Goal: Task Accomplishment & Management: Use online tool/utility

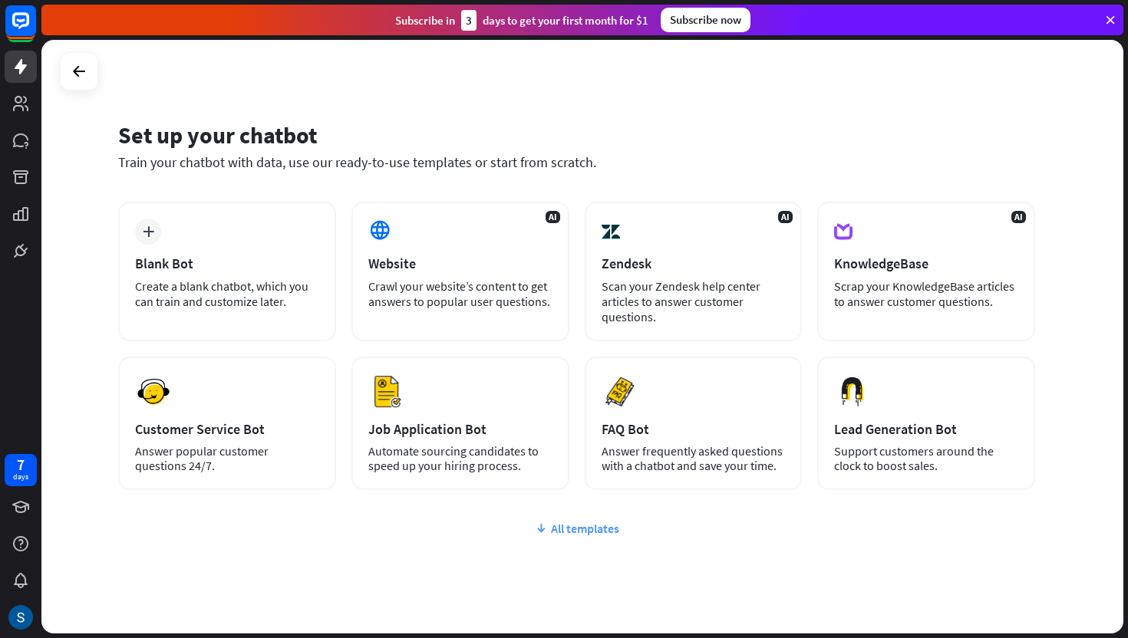
click at [590, 523] on div "All templates" at bounding box center [576, 528] width 917 height 15
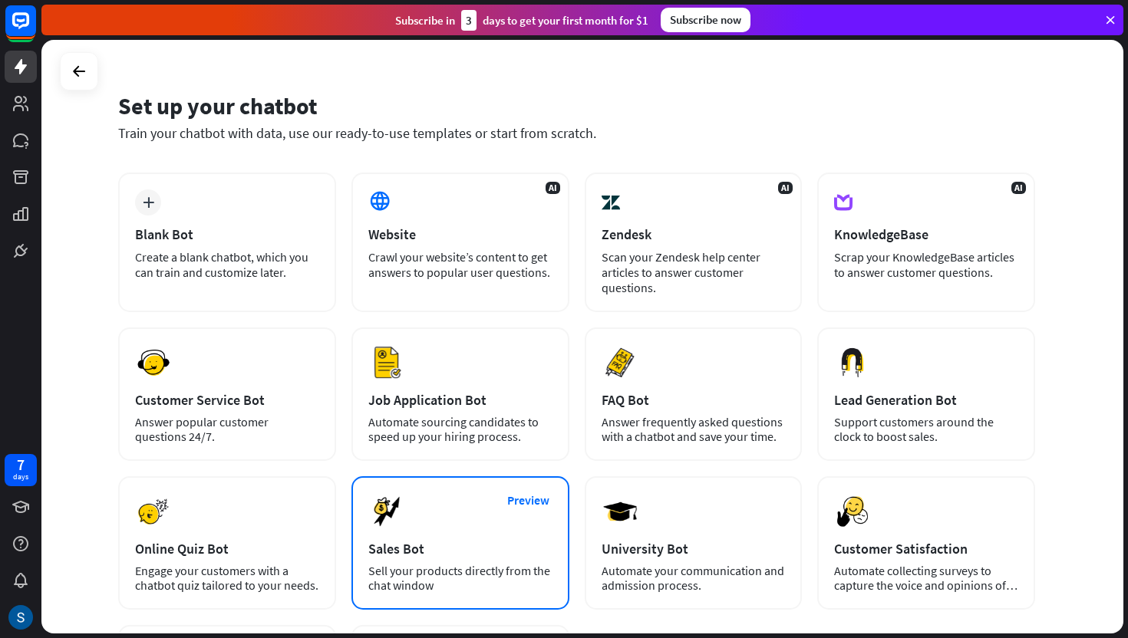
scroll to position [16, 0]
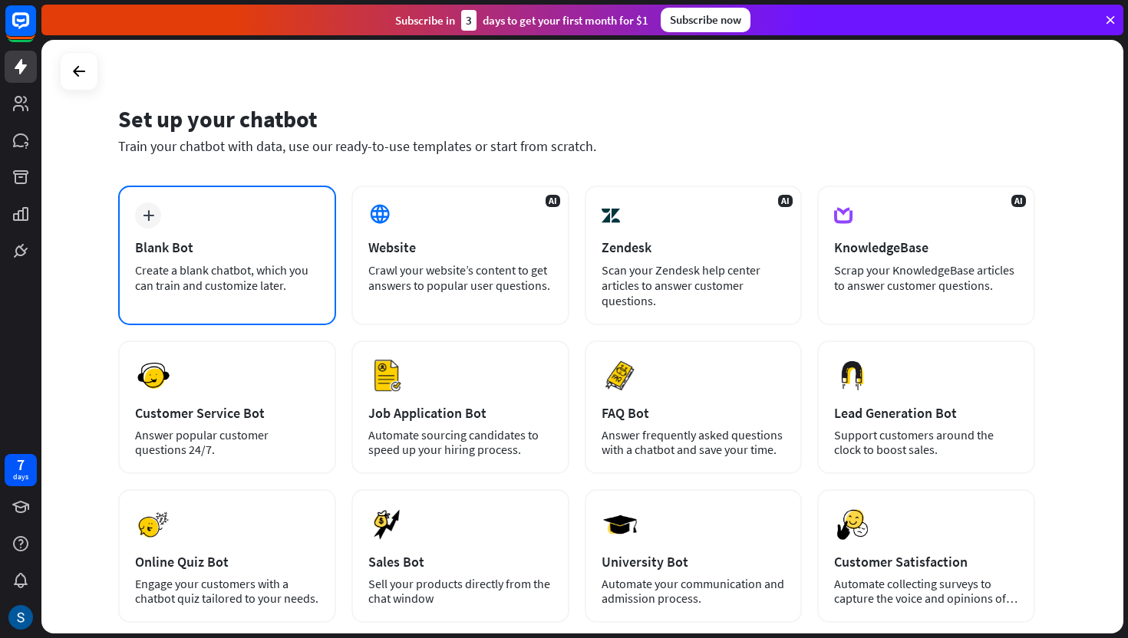
click at [252, 267] on div "Create a blank chatbot, which you can train and customize later." at bounding box center [227, 277] width 184 height 31
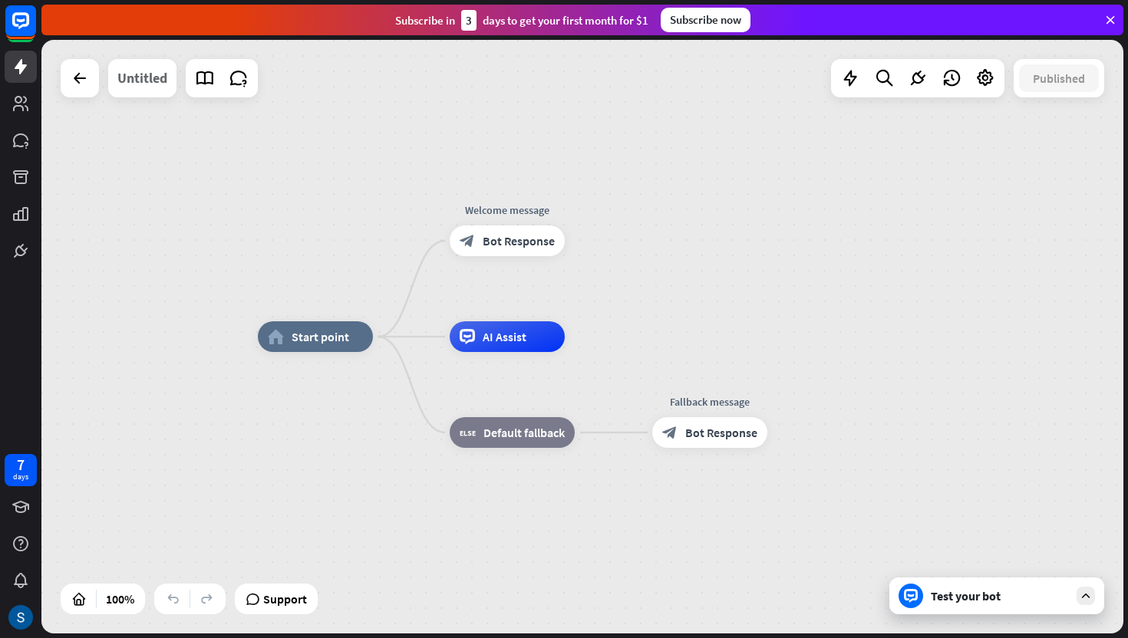
click at [133, 83] on div "Untitled" at bounding box center [142, 78] width 50 height 38
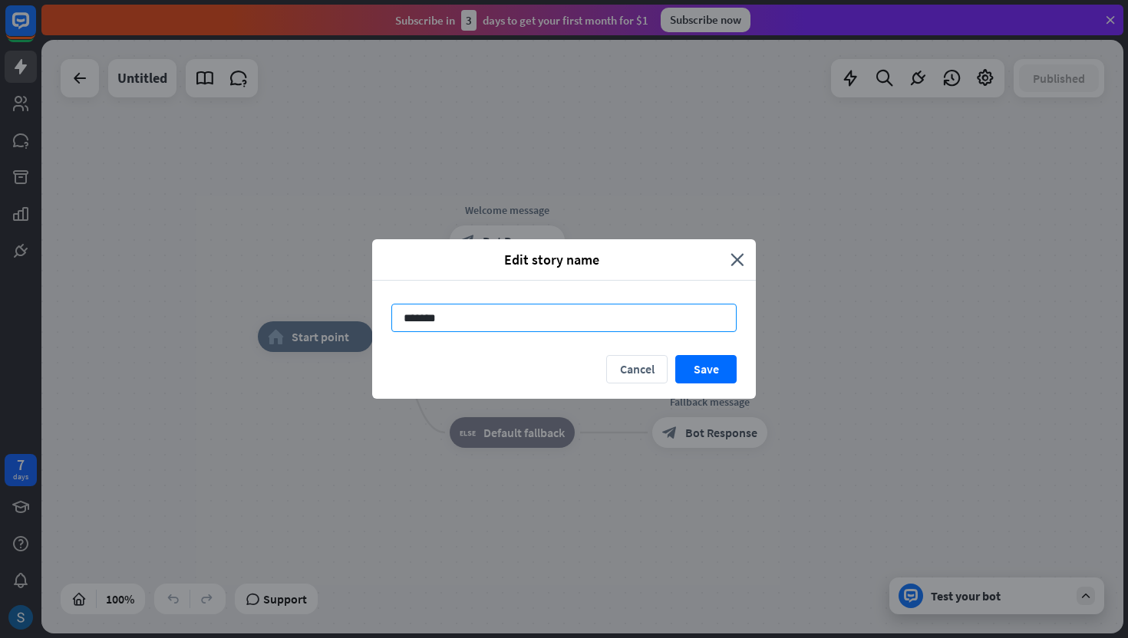
drag, startPoint x: 464, startPoint y: 322, endPoint x: 328, endPoint y: 322, distance: 136.6
click at [328, 322] on div "Edit story name close ****** Cancel Save" at bounding box center [564, 319] width 1128 height 638
type input "****"
click at [711, 370] on button "Save" at bounding box center [705, 369] width 61 height 28
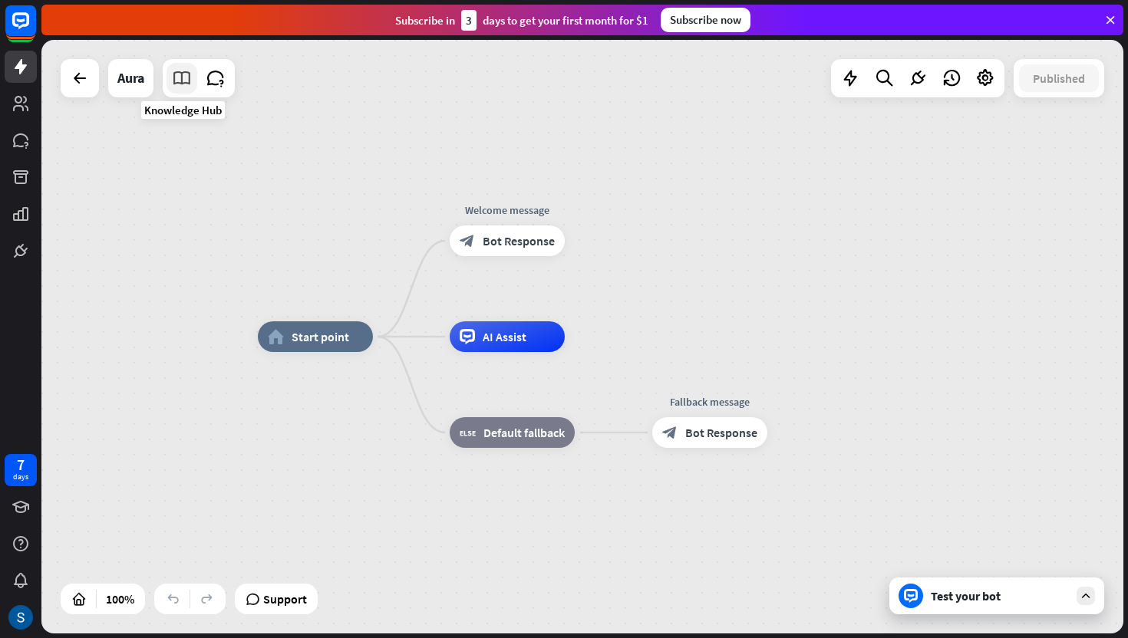
click at [183, 81] on icon at bounding box center [182, 78] width 20 height 20
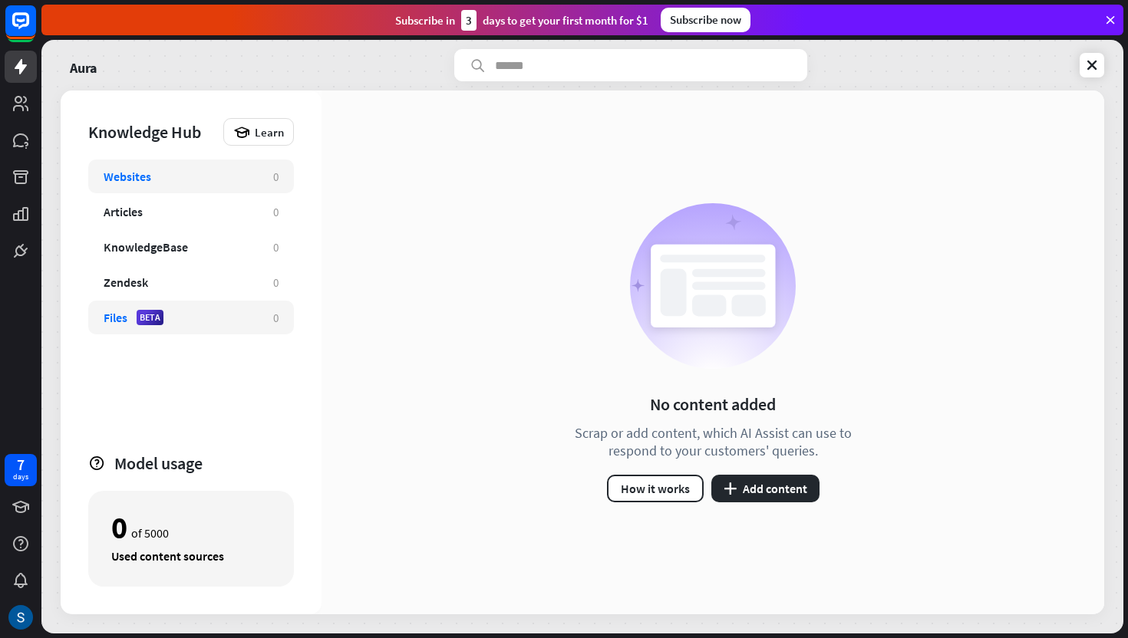
click at [198, 322] on div "Files BETA" at bounding box center [181, 317] width 154 height 15
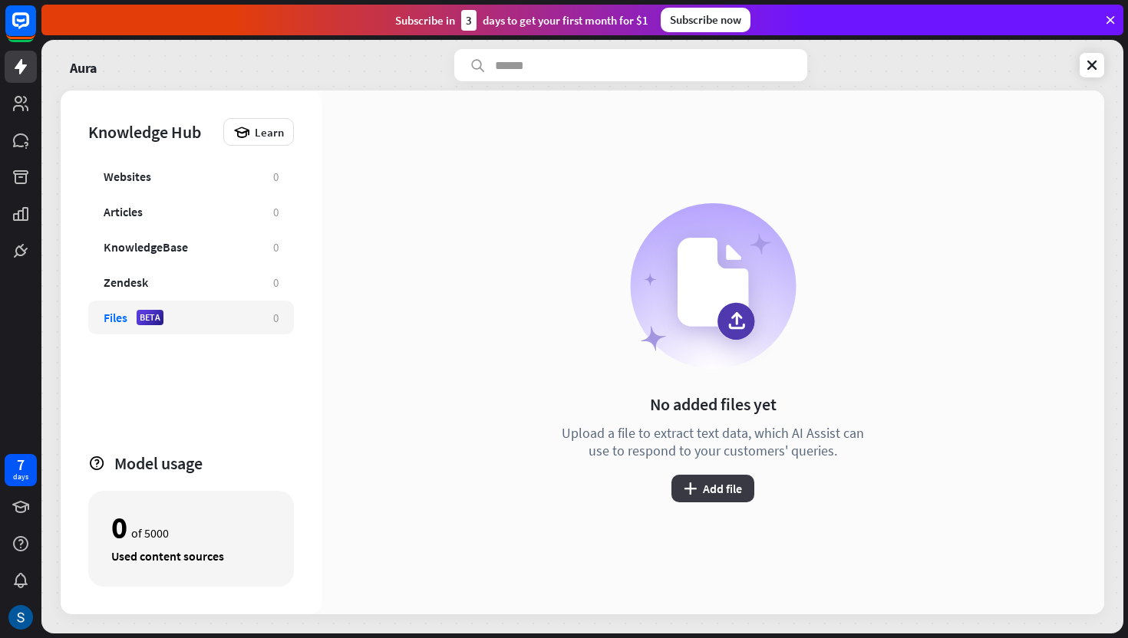
click at [717, 488] on button "plus Add file" at bounding box center [712, 489] width 83 height 28
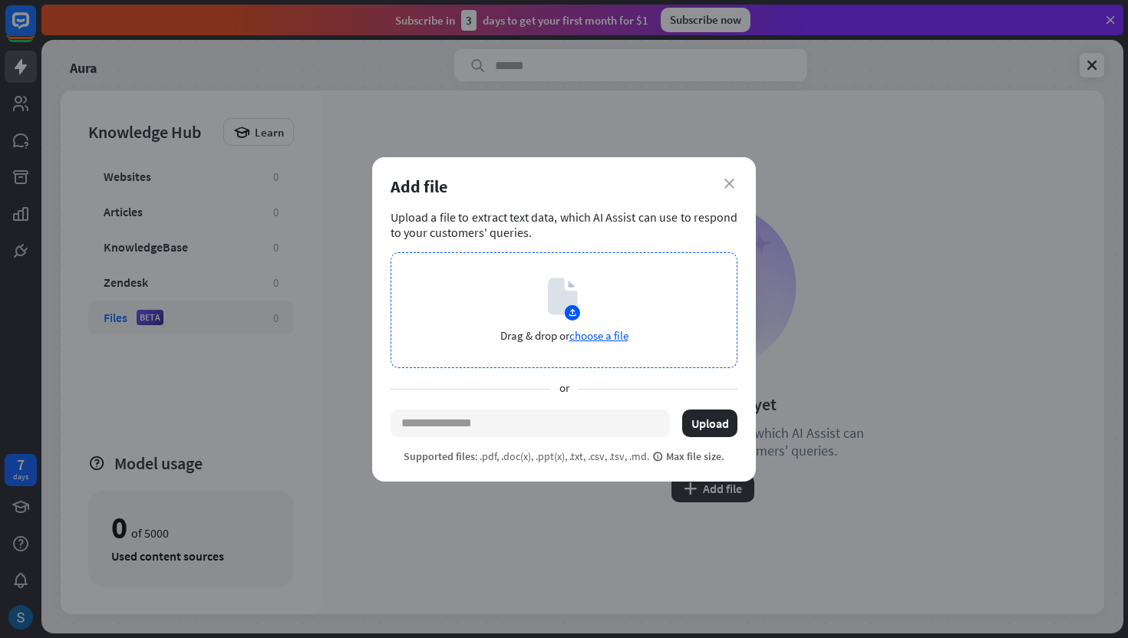
click at [583, 308] on div "Drag & drop or choose a file" at bounding box center [564, 310] width 347 height 116
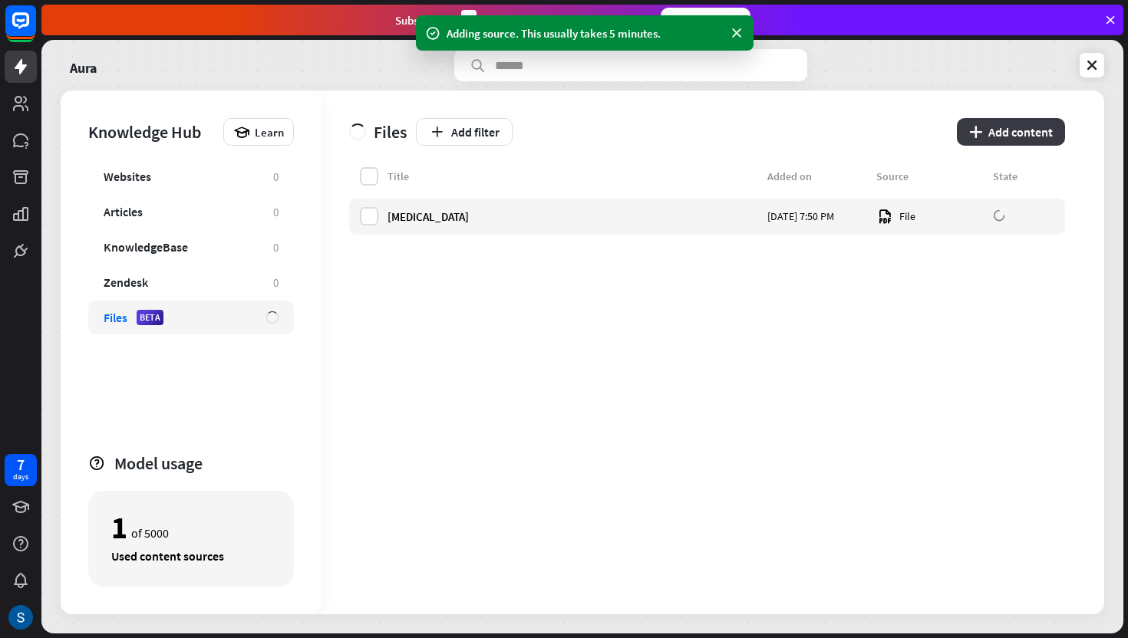
click at [1050, 132] on button "plus Add content" at bounding box center [1011, 132] width 108 height 28
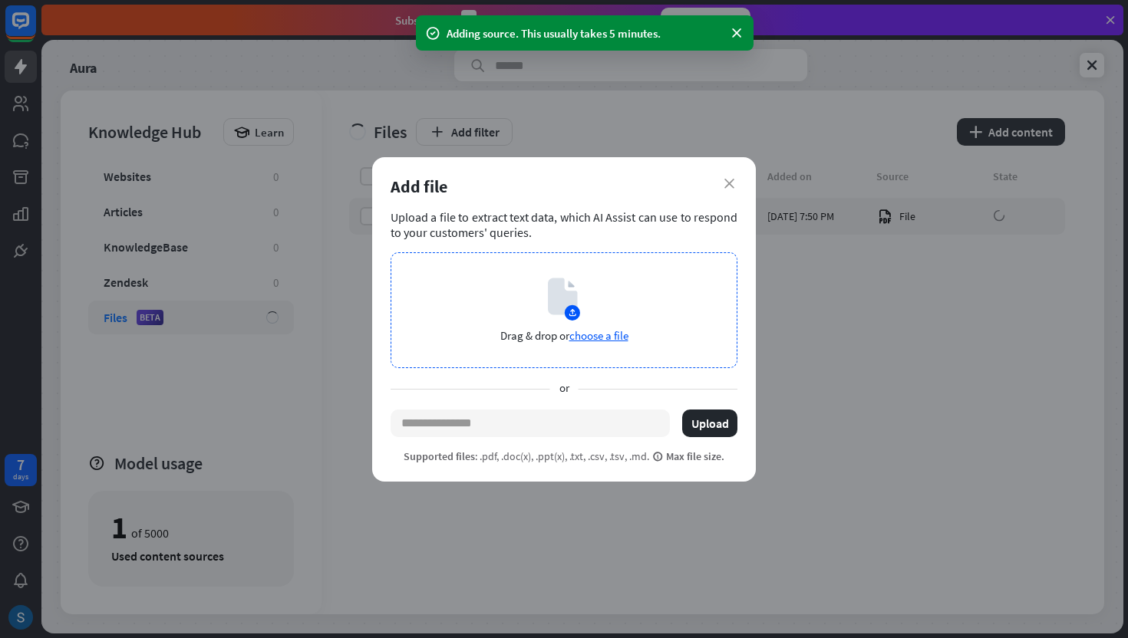
click at [566, 289] on icon at bounding box center [564, 299] width 32 height 43
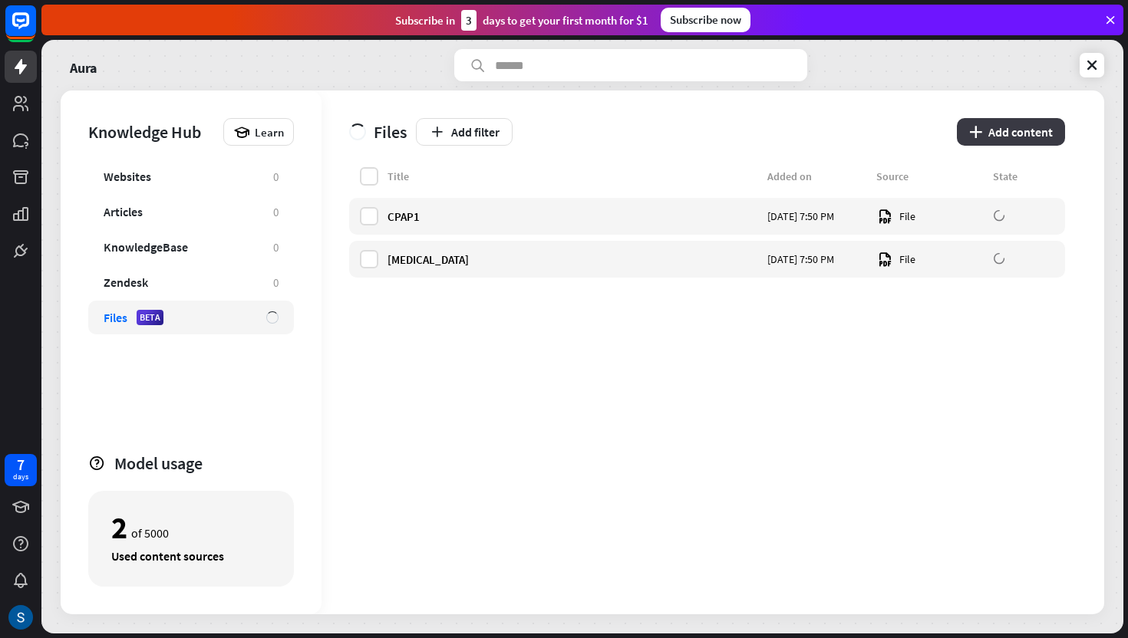
click at [1026, 141] on button "plus Add content" at bounding box center [1011, 132] width 108 height 28
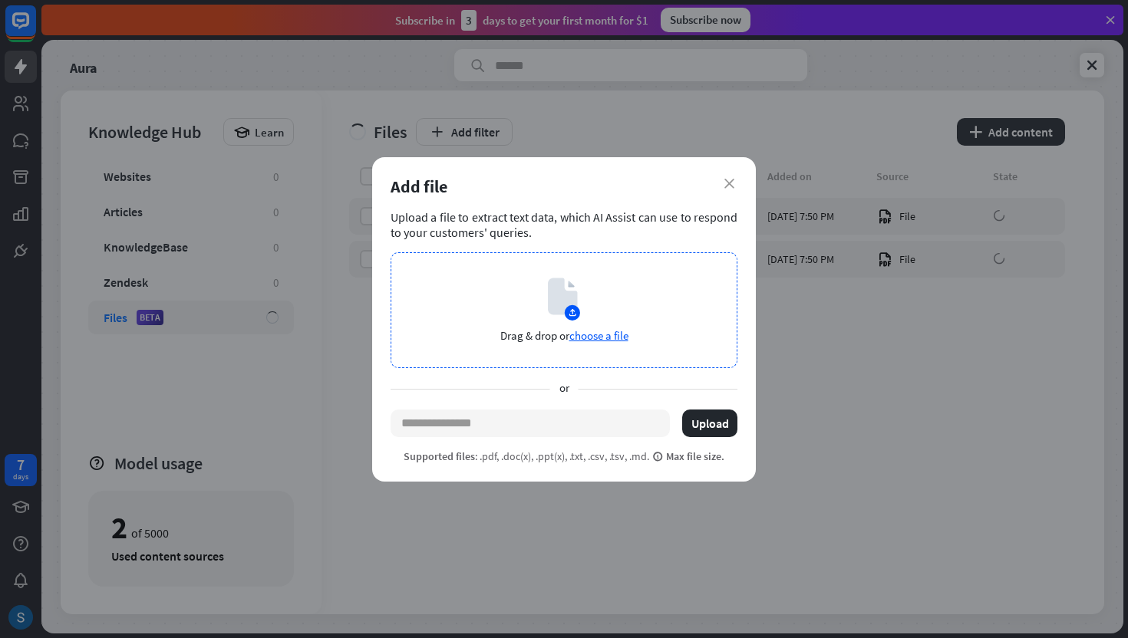
click at [566, 313] on circle at bounding box center [572, 312] width 15 height 15
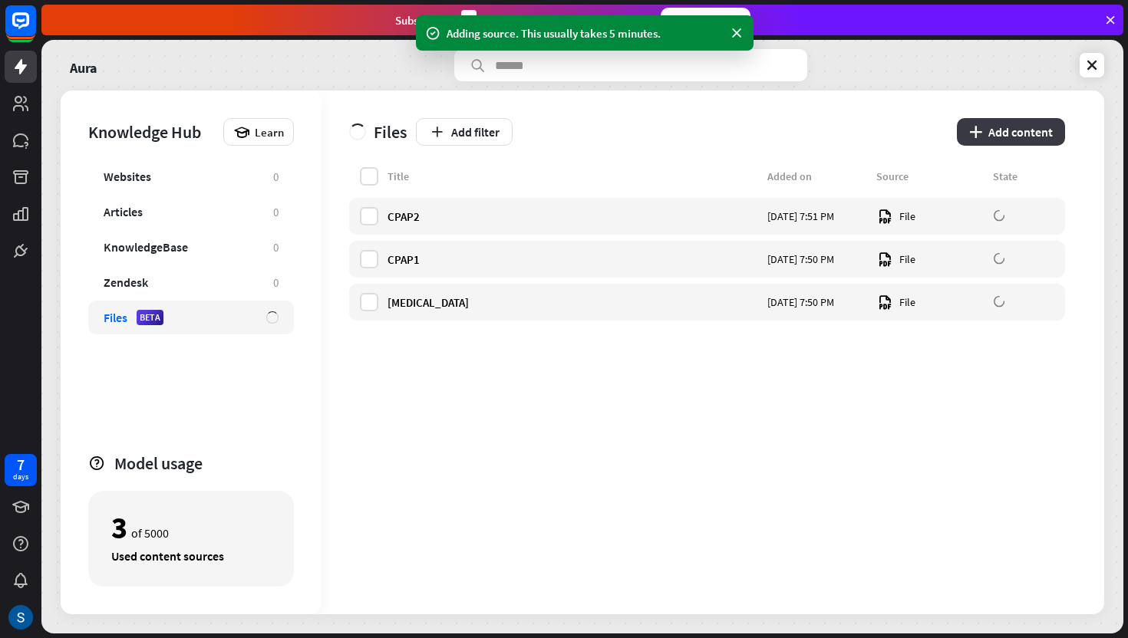
click at [1031, 137] on button "plus Add content" at bounding box center [1011, 132] width 108 height 28
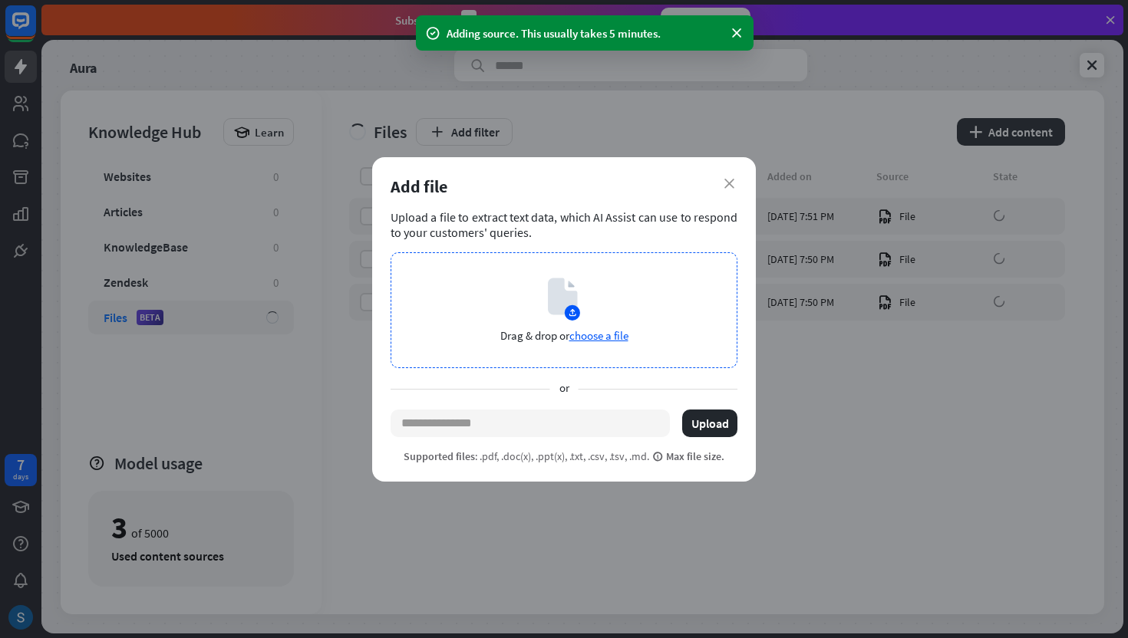
click at [620, 311] on div "Drag & drop or choose a file" at bounding box center [564, 310] width 347 height 116
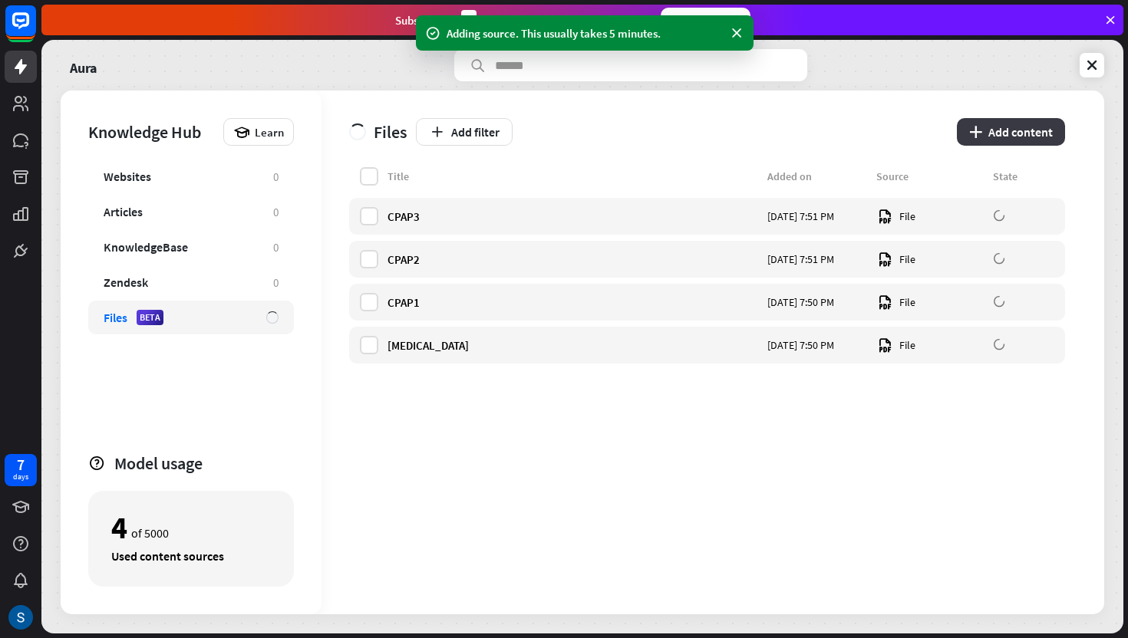
click at [1022, 124] on button "plus Add content" at bounding box center [1011, 132] width 108 height 28
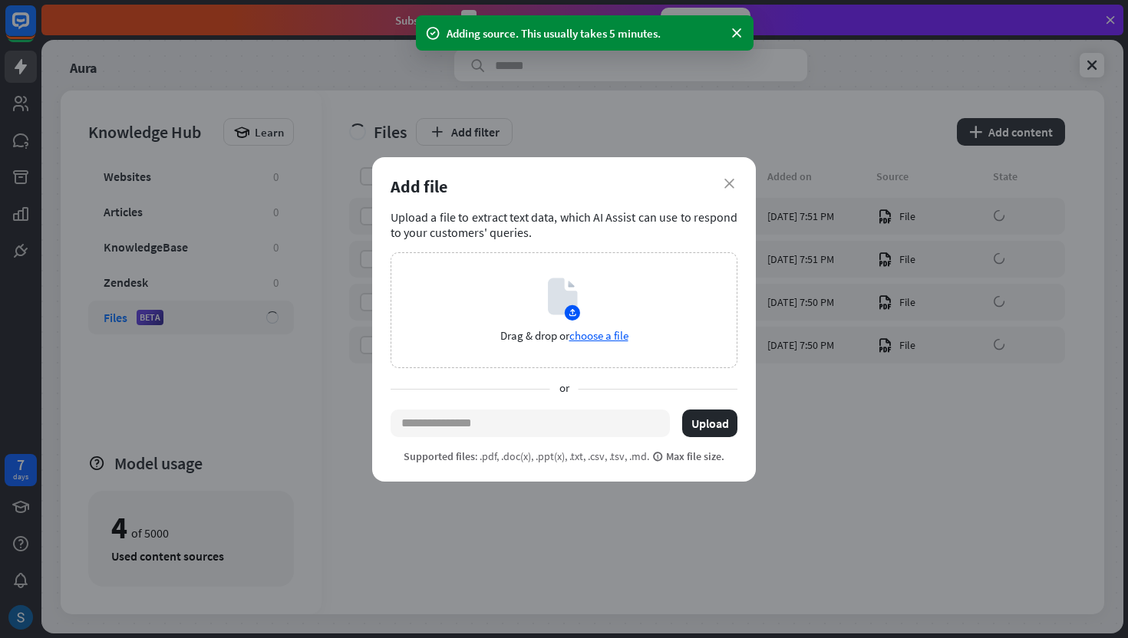
click at [613, 237] on div "Upload a file to extract text data, which AI Assist can use to respond to your …" at bounding box center [564, 224] width 347 height 31
click at [610, 310] on div "Drag & drop or choose a file" at bounding box center [564, 310] width 347 height 116
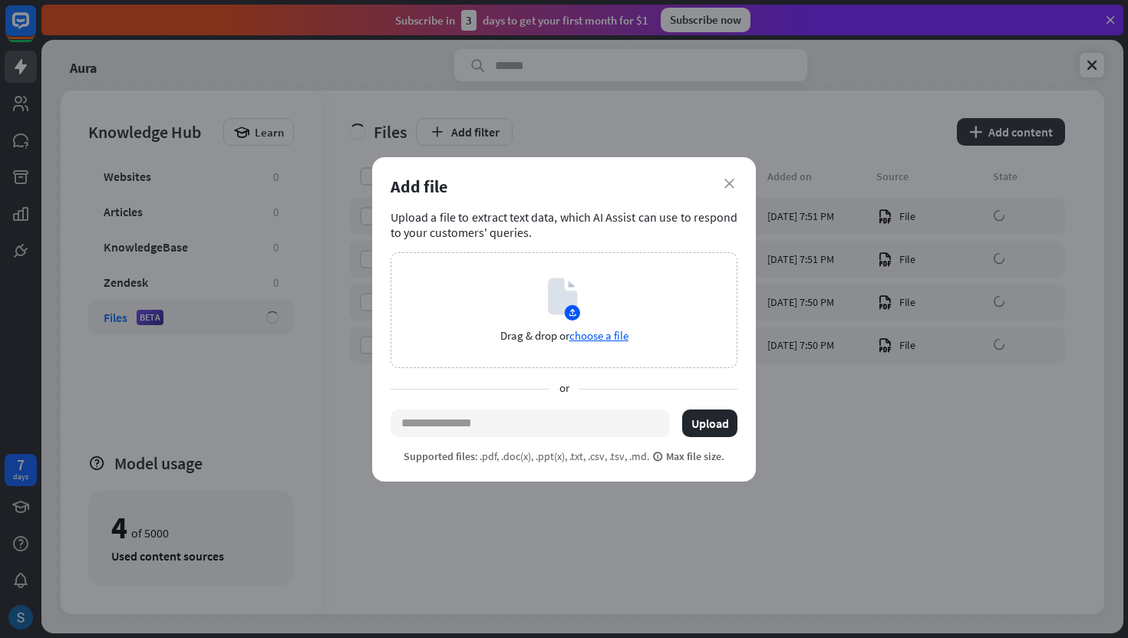
click at [737, 181] on div "close Add file Upload a file to extract text data, which AI Assist can use to r…" at bounding box center [564, 319] width 384 height 325
click at [725, 180] on icon "close" at bounding box center [729, 184] width 10 height 10
